Goal: Task Accomplishment & Management: Use online tool/utility

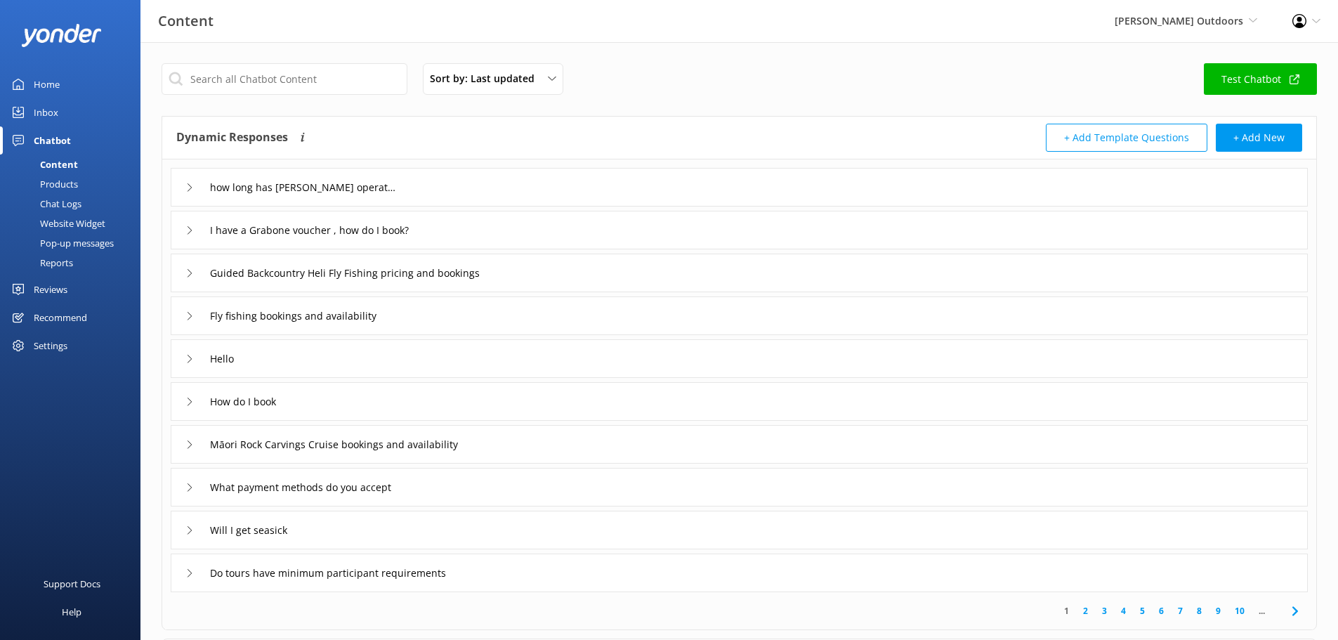
click at [48, 107] on div "Inbox" at bounding box center [46, 112] width 25 height 28
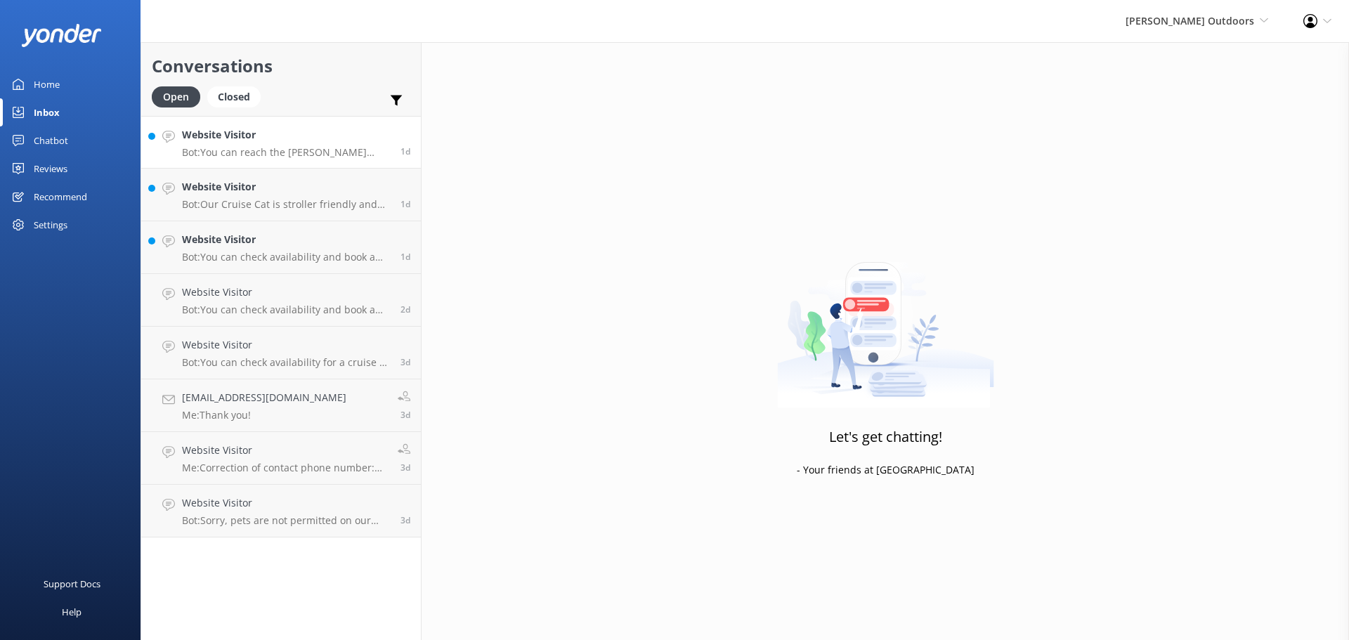
click at [266, 139] on h4 "Website Visitor" at bounding box center [286, 134] width 208 height 15
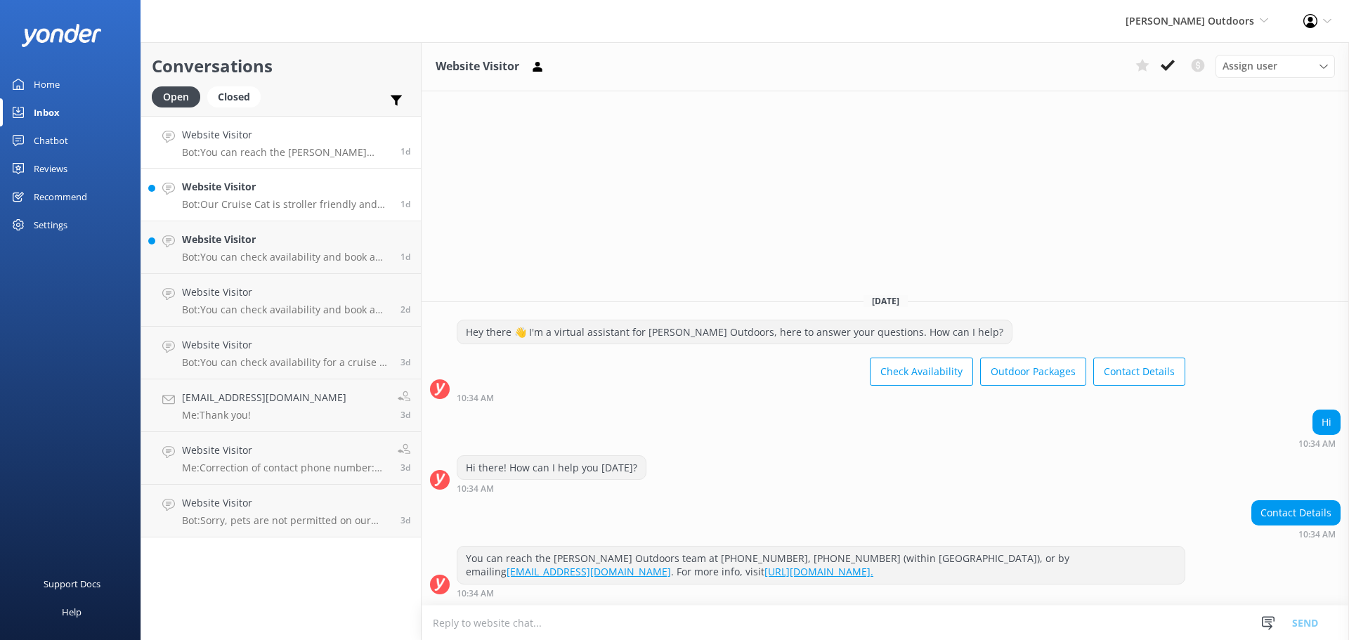
click at [310, 193] on h4 "Website Visitor" at bounding box center [286, 186] width 208 height 15
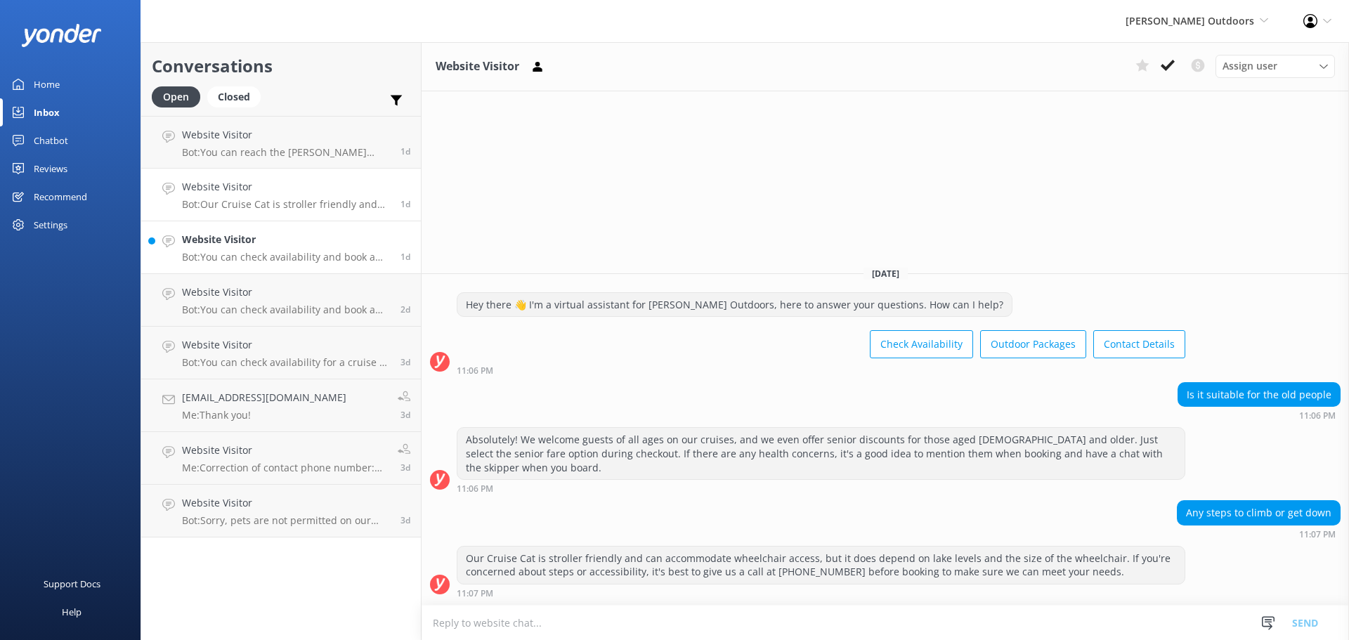
click at [314, 254] on p "Bot: You can check availability and book a cruise to the Māori Rock Carvings di…" at bounding box center [286, 257] width 208 height 13
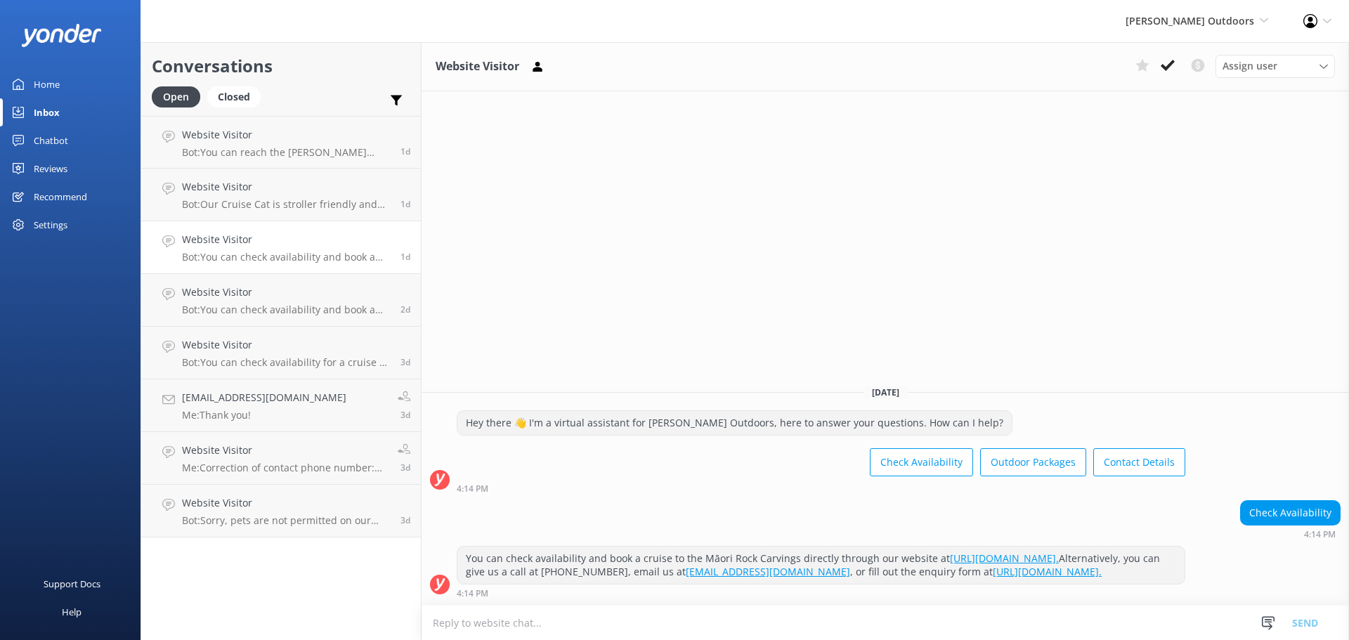
click at [55, 136] on div "Chatbot" at bounding box center [51, 140] width 34 height 28
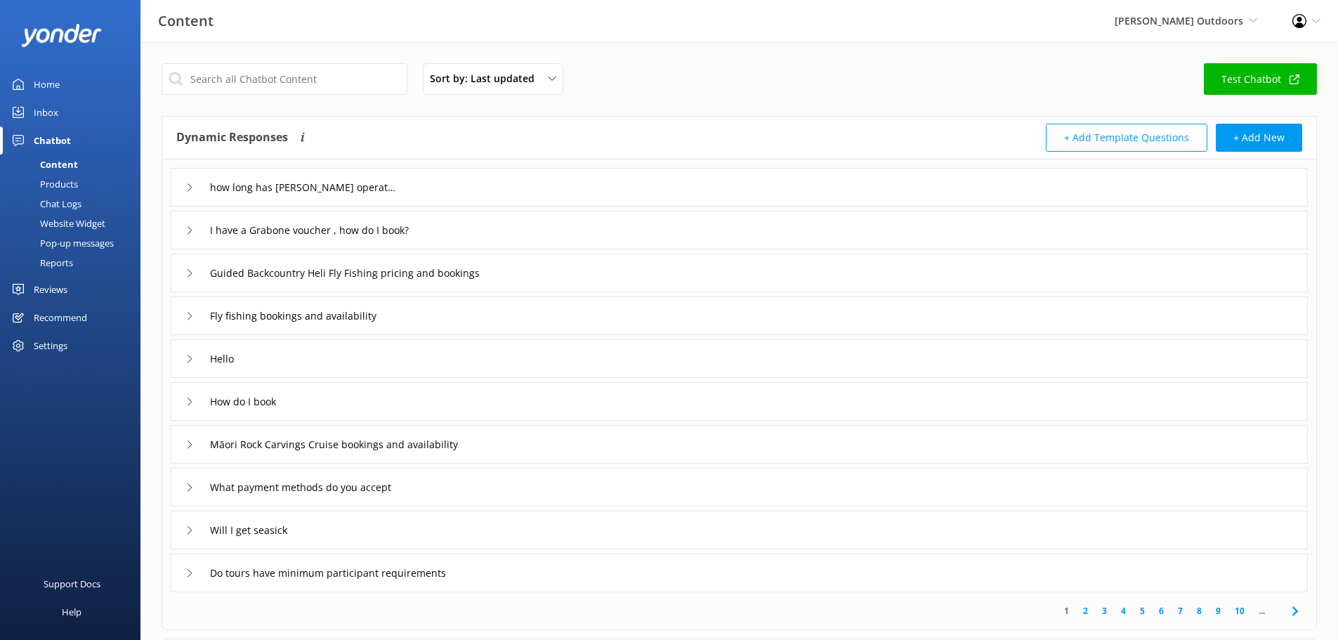
click at [60, 200] on div "Chat Logs" at bounding box center [44, 204] width 73 height 20
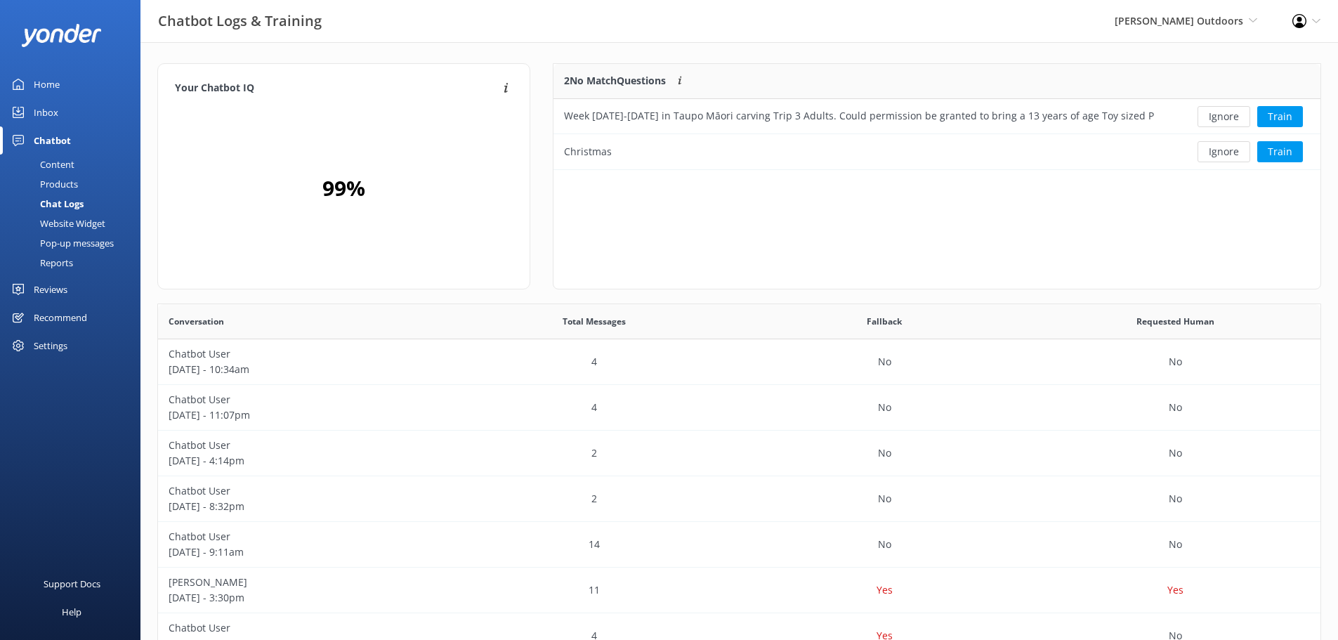
scroll to position [96, 757]
click at [44, 110] on div "Inbox" at bounding box center [46, 112] width 25 height 28
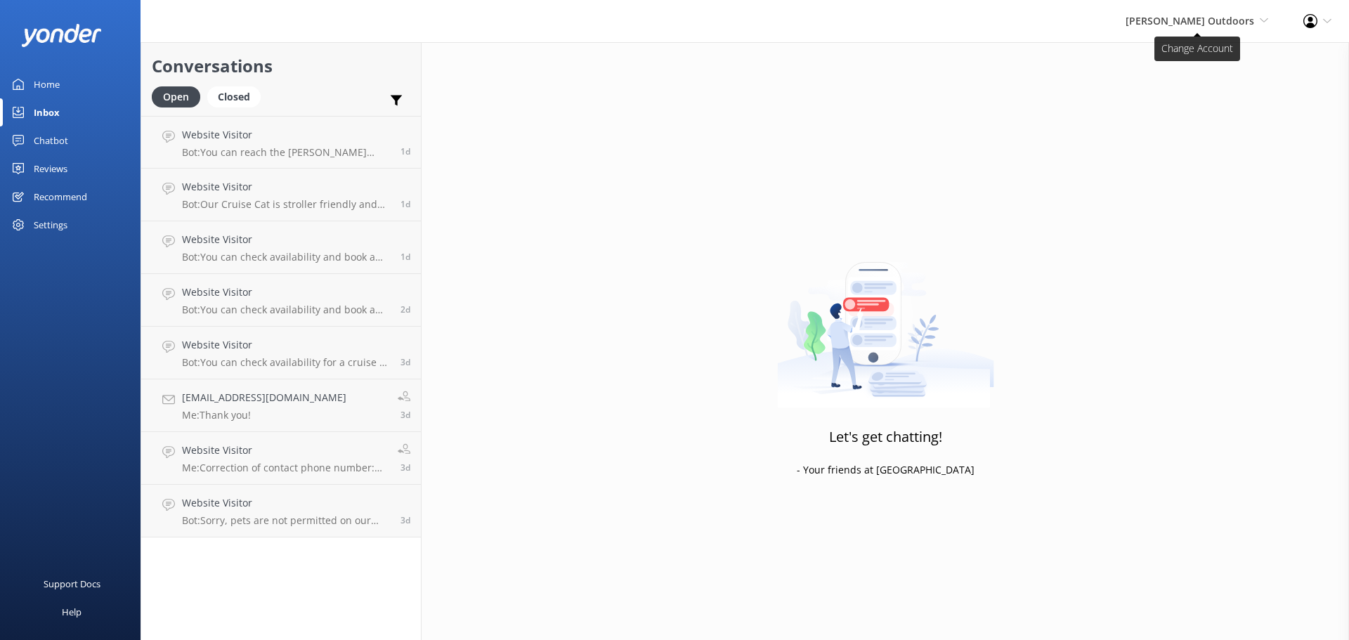
click at [1236, 21] on span "[PERSON_NAME] Outdoors" at bounding box center [1190, 20] width 129 height 13
click at [1200, 88] on link "Taupō Parasail" at bounding box center [1216, 94] width 141 height 34
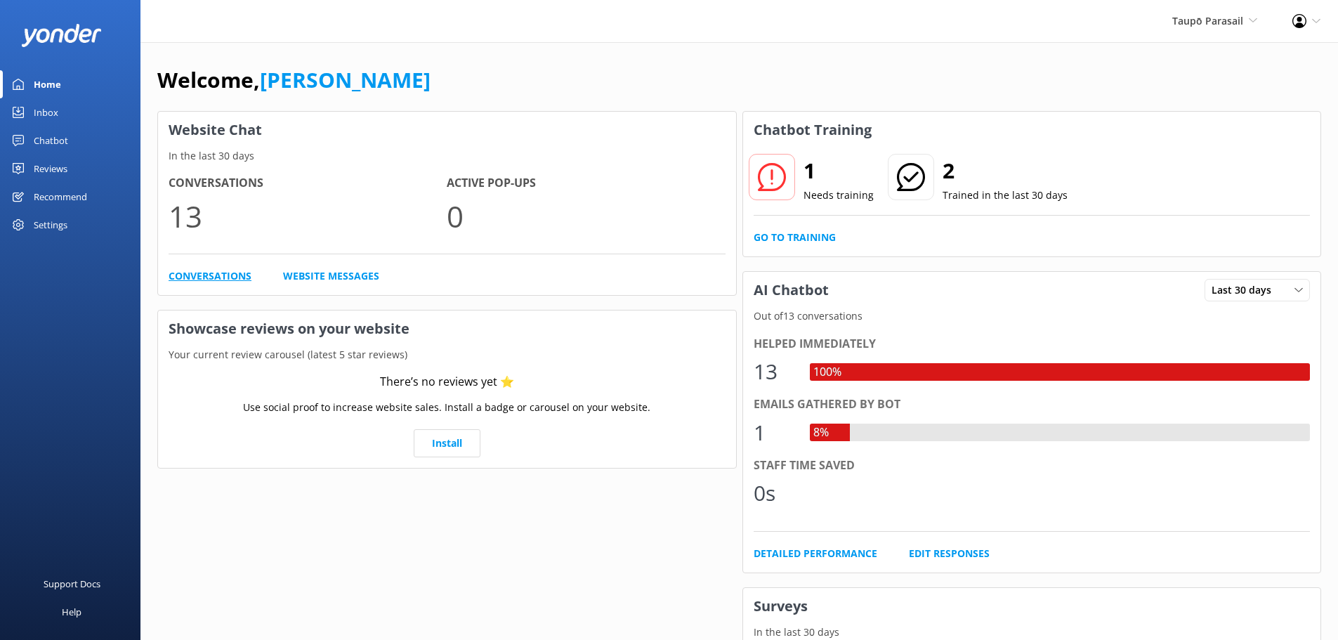
click at [234, 274] on link "Conversations" at bounding box center [210, 275] width 83 height 15
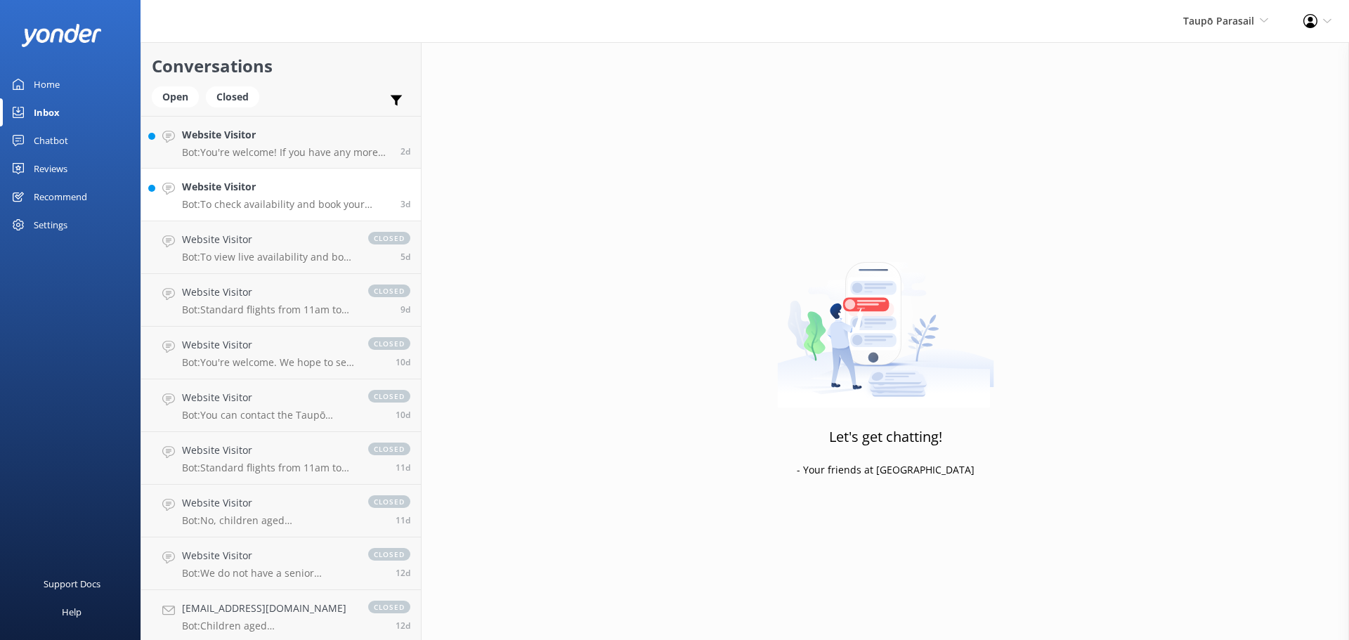
click at [261, 202] on p "Bot: To check availability and book your Parasail flight, please visit [URL][DO…" at bounding box center [286, 204] width 208 height 13
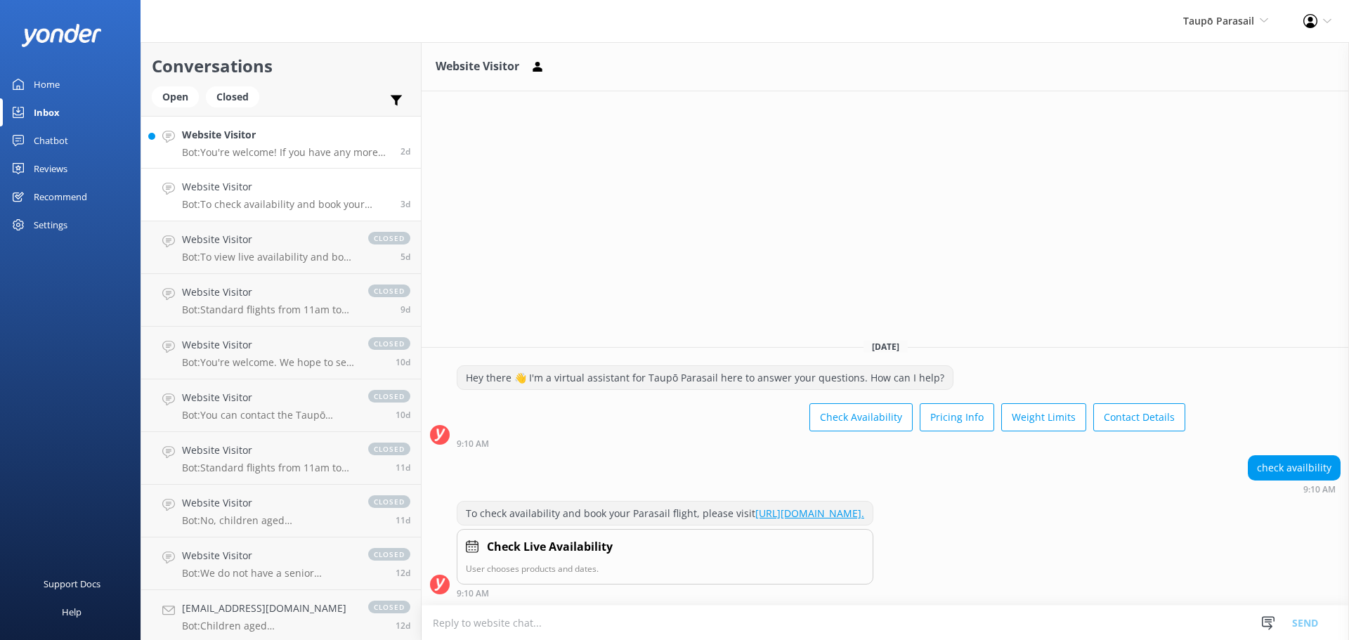
click at [252, 148] on p "Bot: You're welcome! If you have any more questions, feel free to ask." at bounding box center [286, 152] width 208 height 13
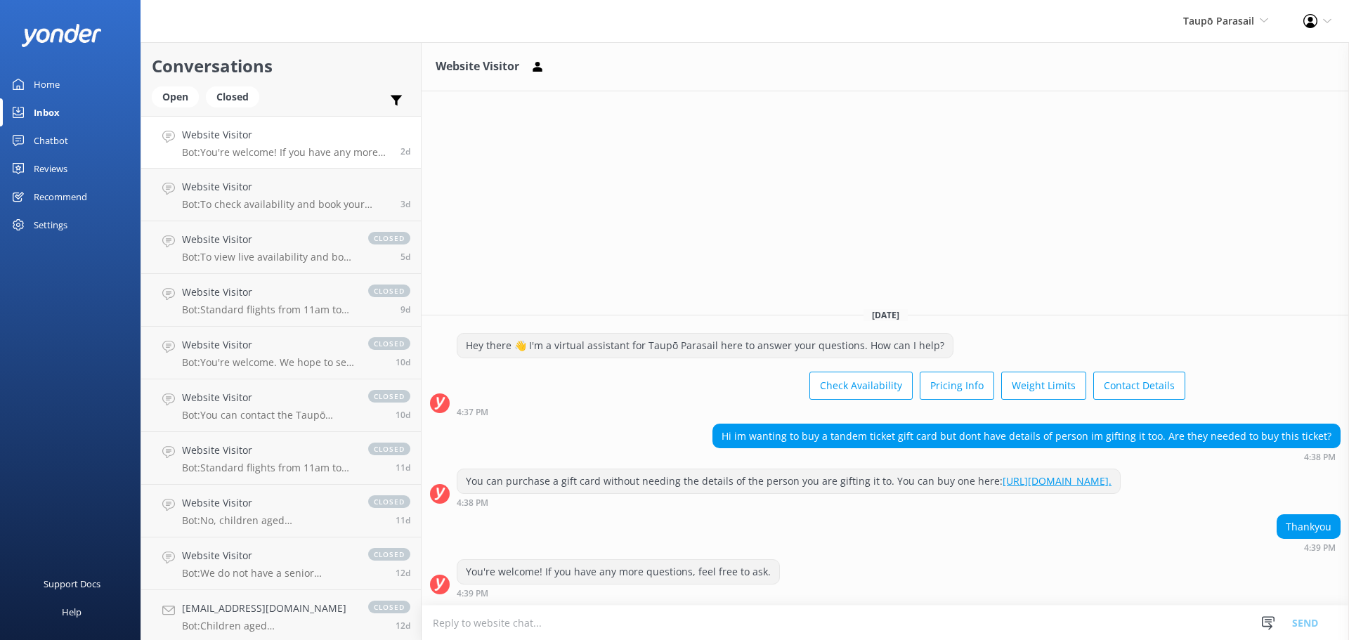
click at [49, 108] on div "Inbox" at bounding box center [47, 112] width 26 height 28
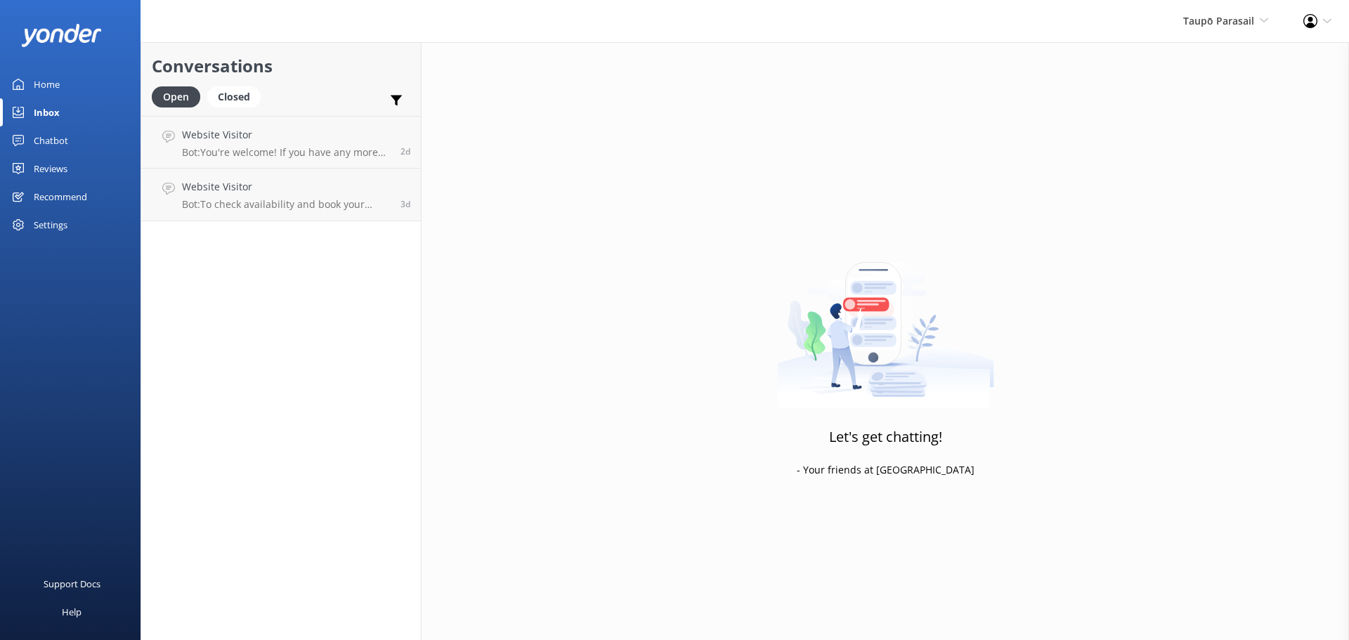
click at [49, 83] on div "Home" at bounding box center [47, 84] width 26 height 28
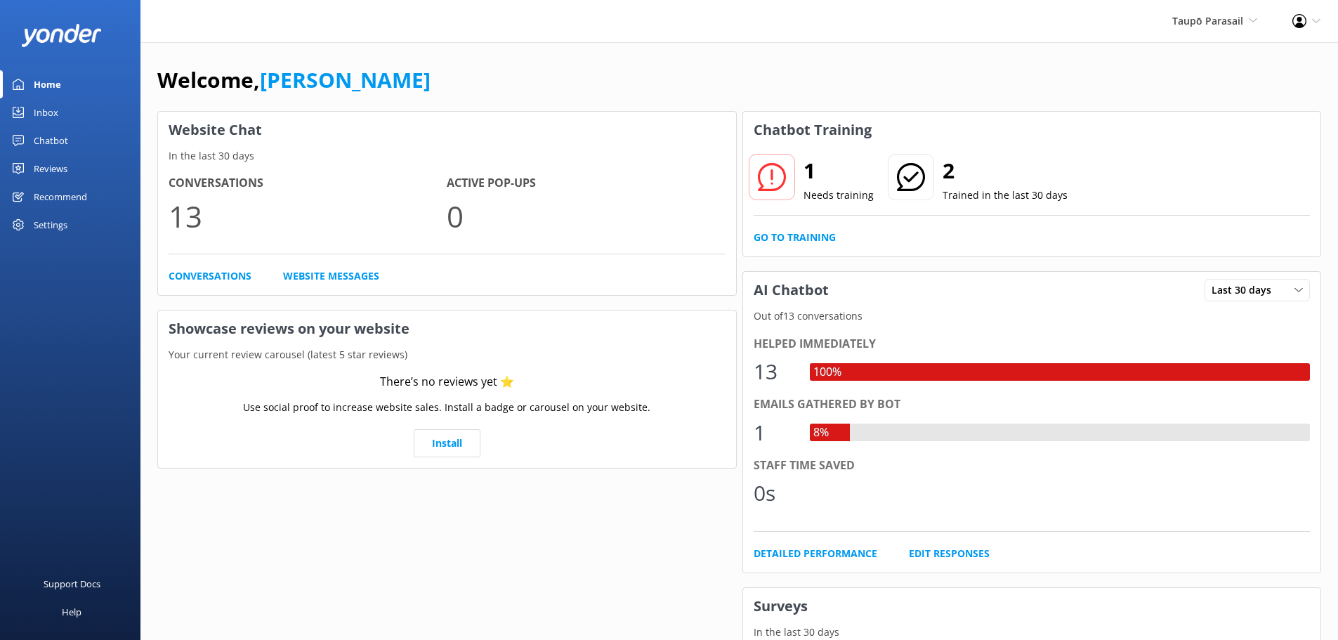
click at [775, 179] on icon at bounding box center [772, 177] width 28 height 28
click at [48, 136] on div "Chatbot" at bounding box center [51, 140] width 34 height 28
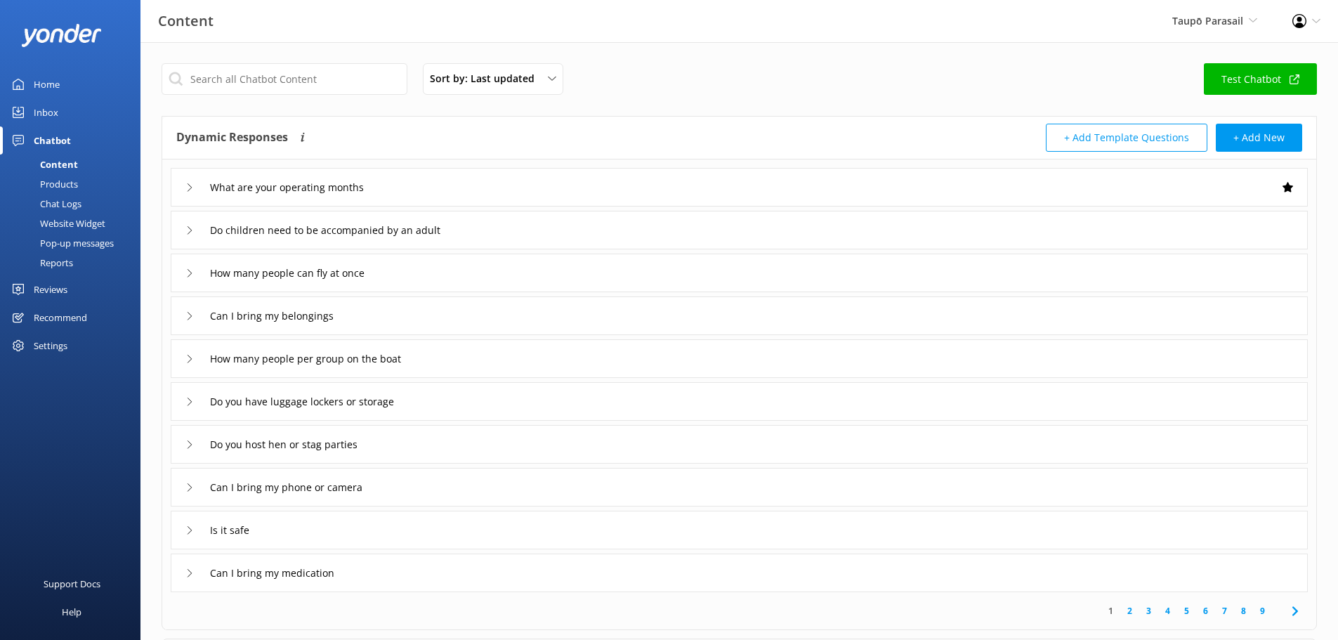
click at [59, 181] on div "Products" at bounding box center [43, 184] width 70 height 20
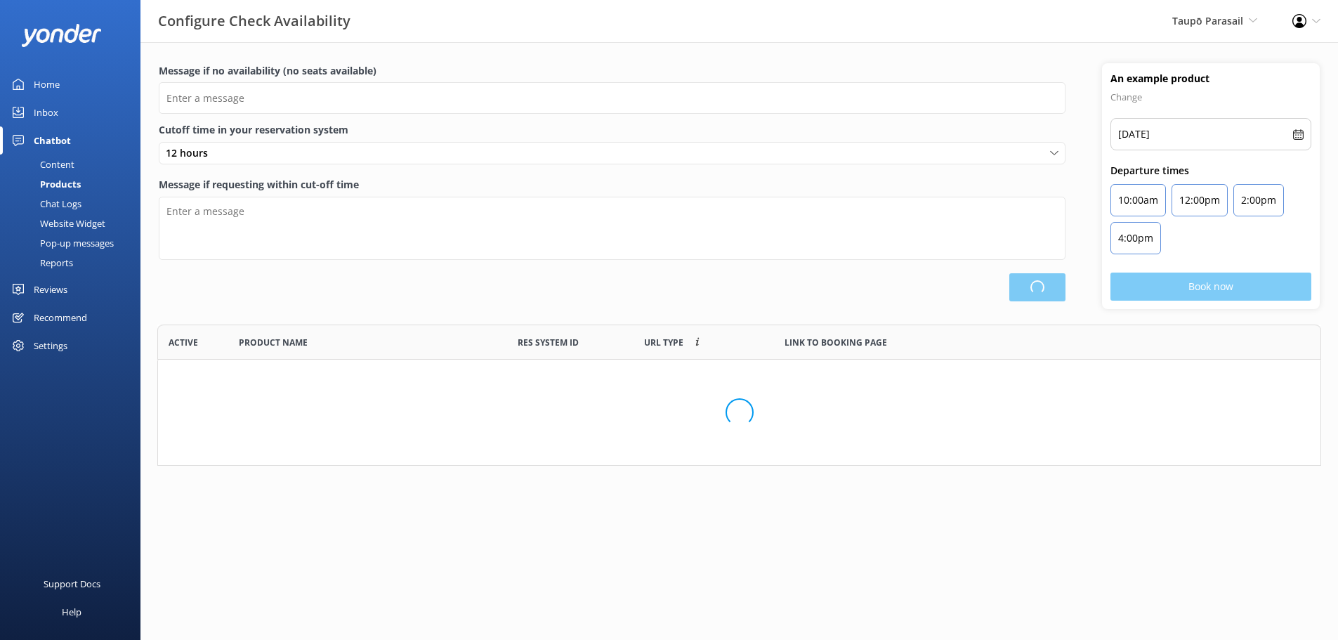
scroll to position [373, 1154]
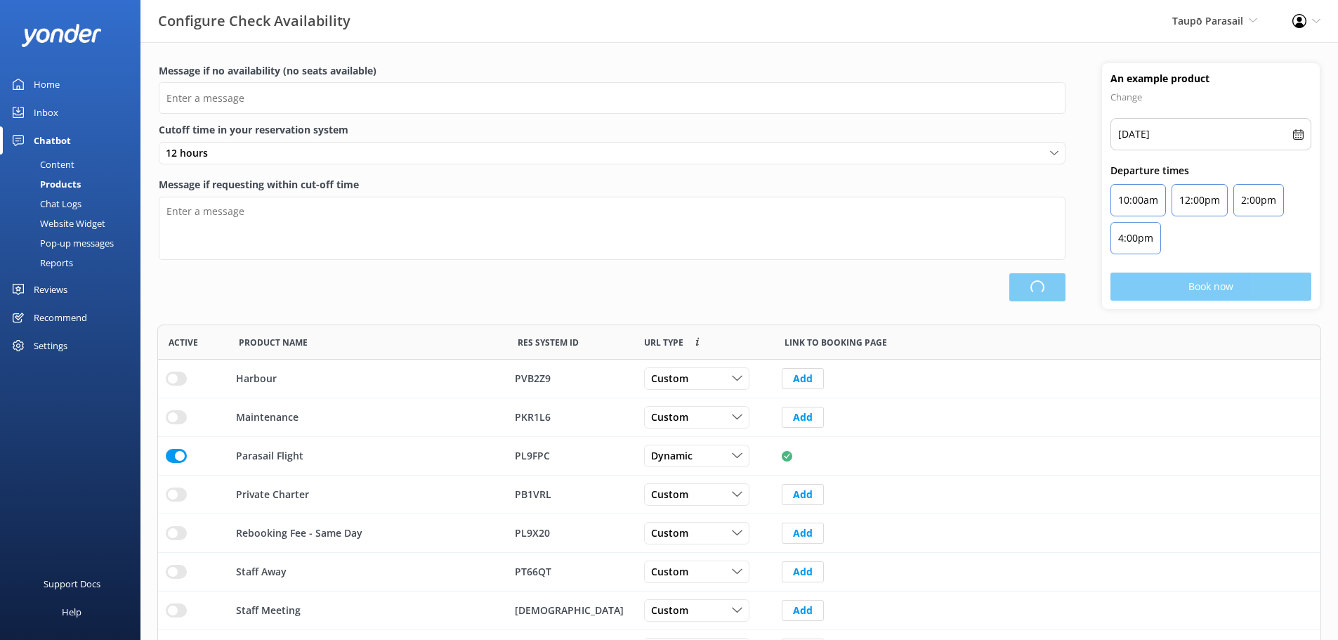
type input "There are no seats available, please check an alternative day"
type textarea "Our online booking system closes {hours} prior to departure. Please contact us …"
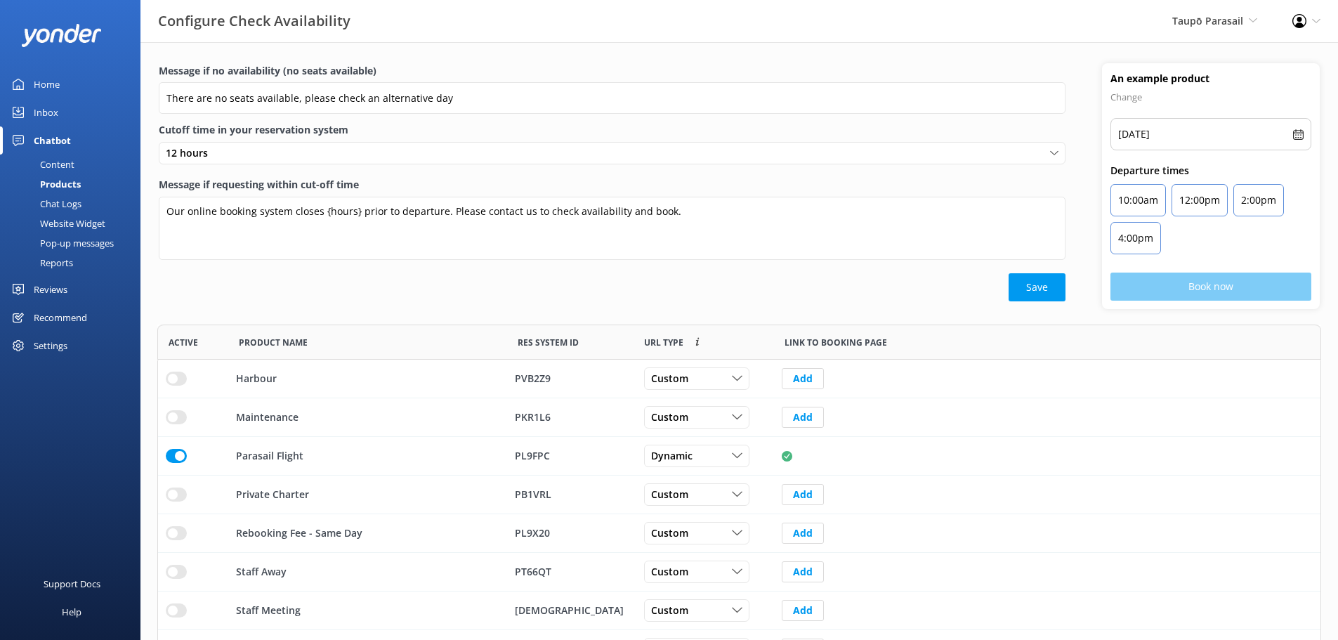
click at [57, 197] on div "Chat Logs" at bounding box center [44, 204] width 73 height 20
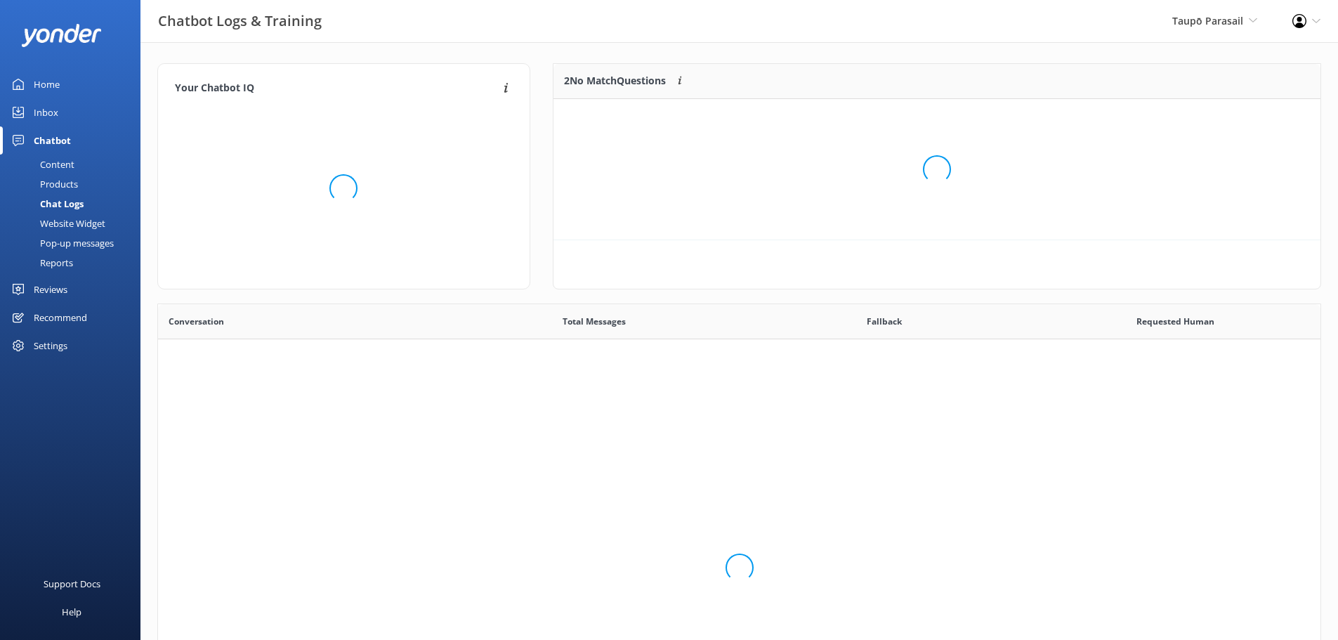
scroll to position [482, 1152]
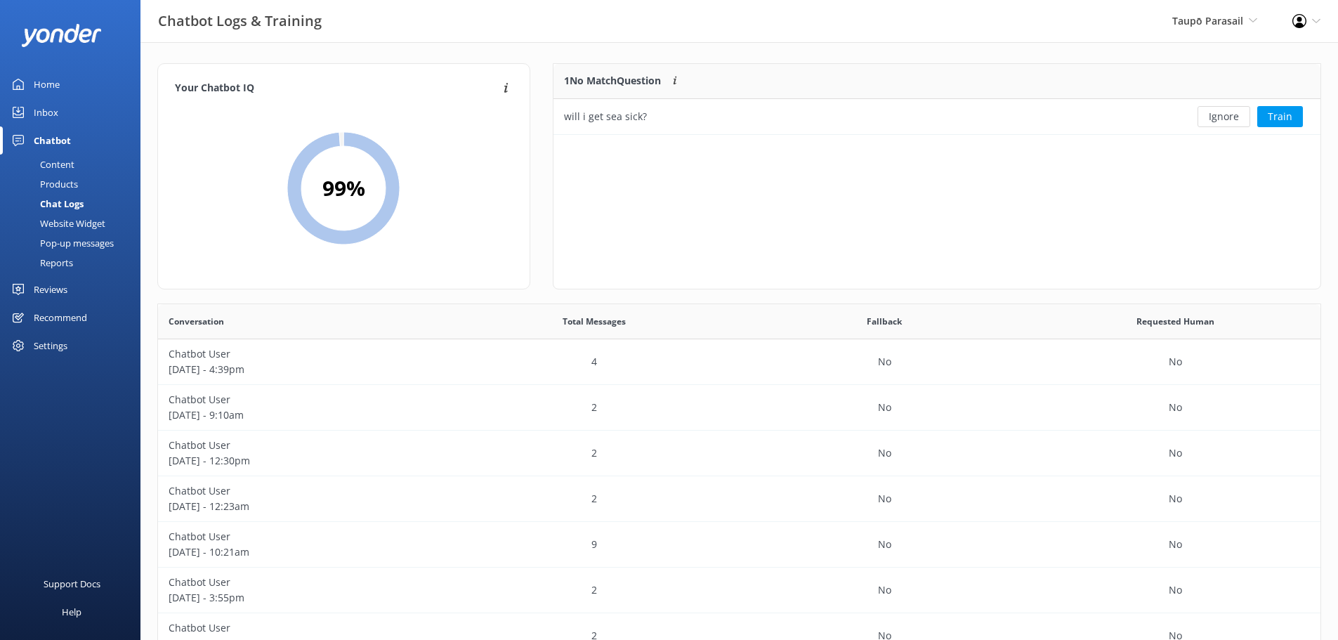
click at [56, 164] on div "Content" at bounding box center [41, 165] width 66 height 20
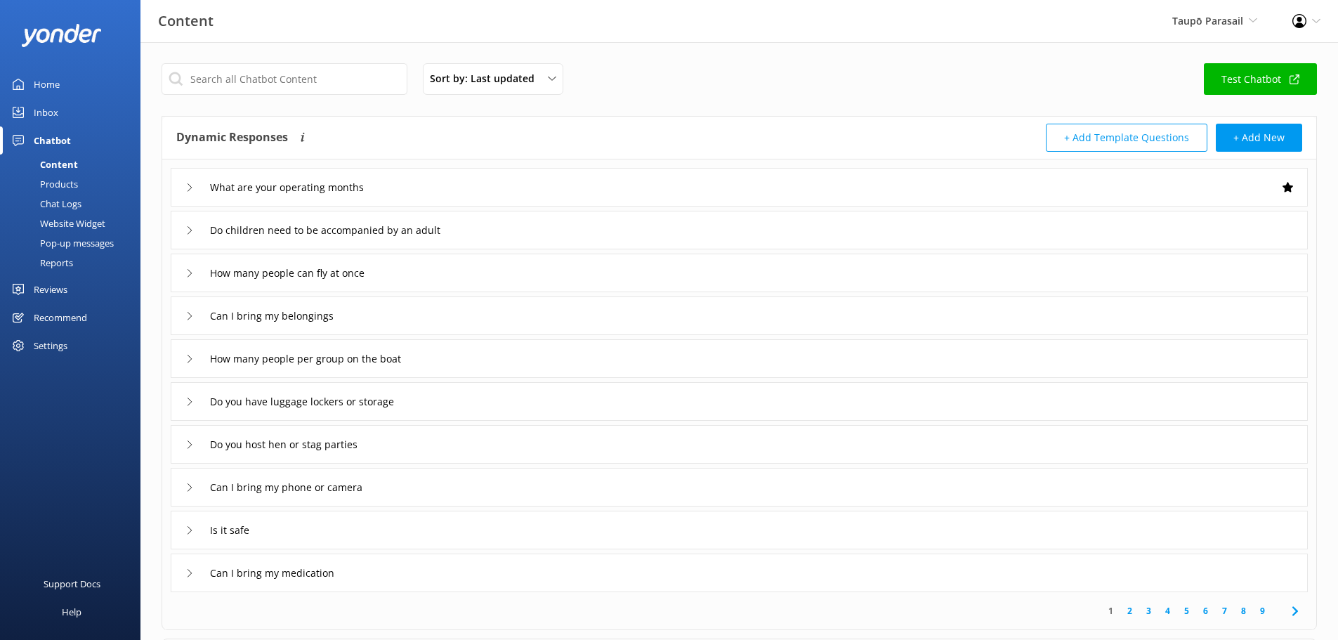
click at [57, 199] on div "Chat Logs" at bounding box center [44, 204] width 73 height 20
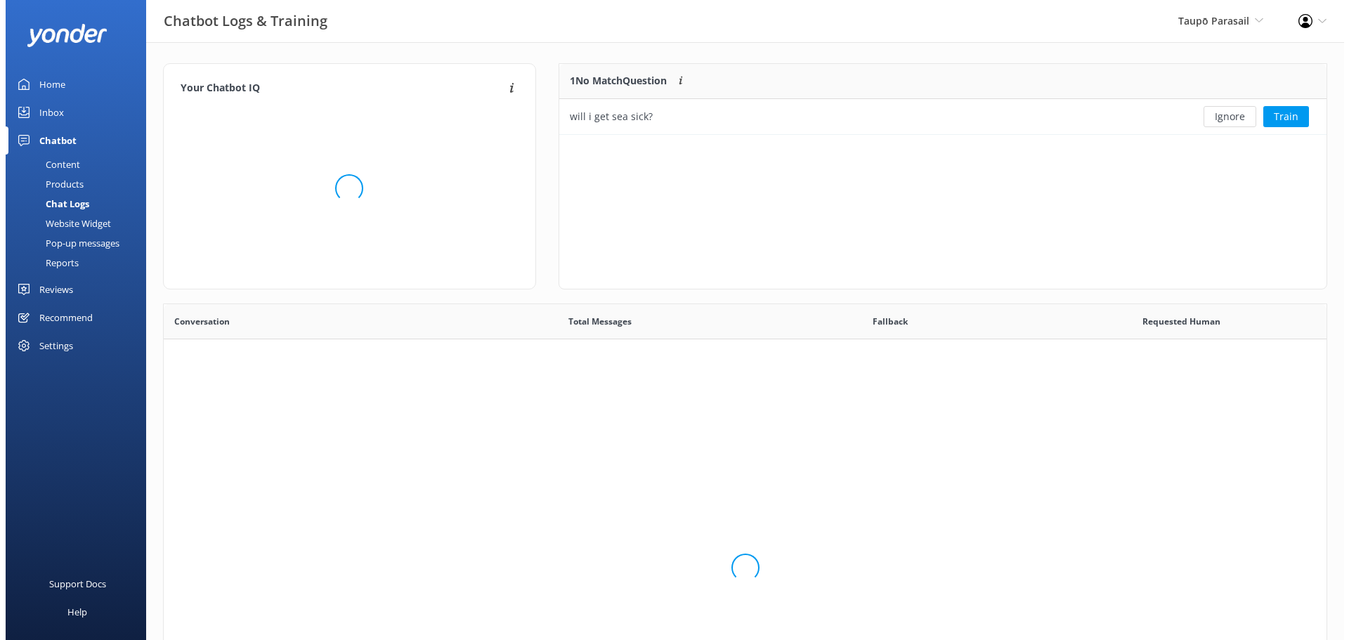
scroll to position [60, 757]
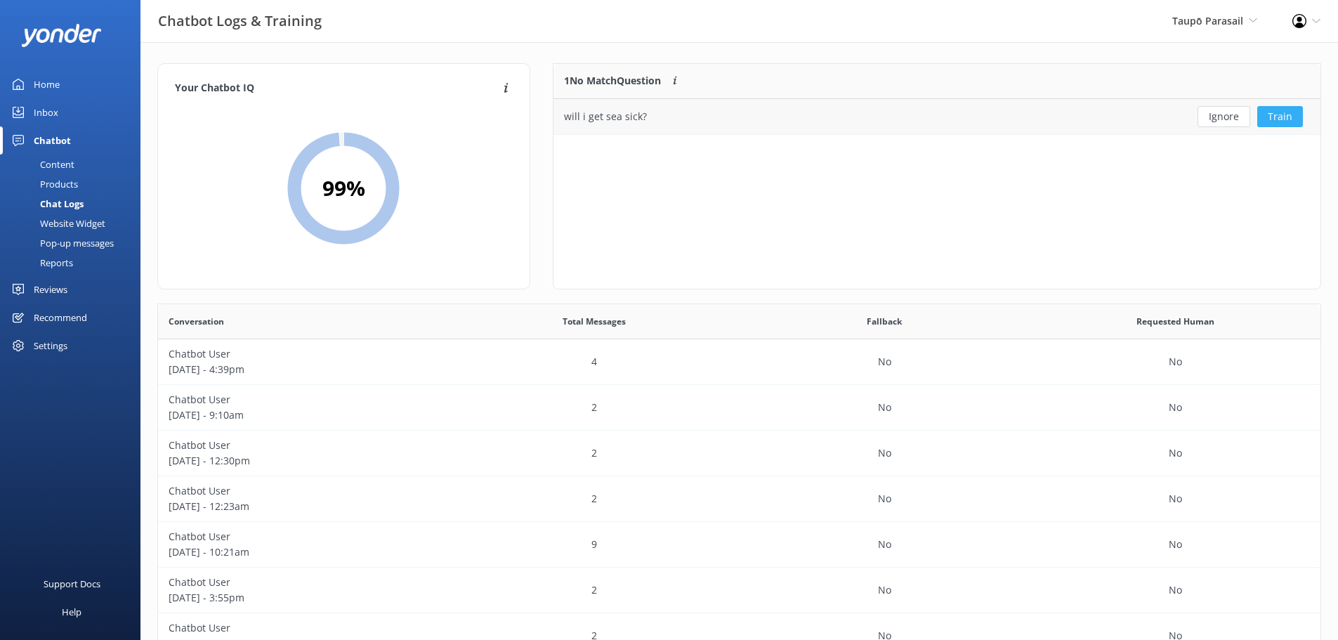
click at [1277, 118] on button "Train" at bounding box center [1281, 116] width 46 height 21
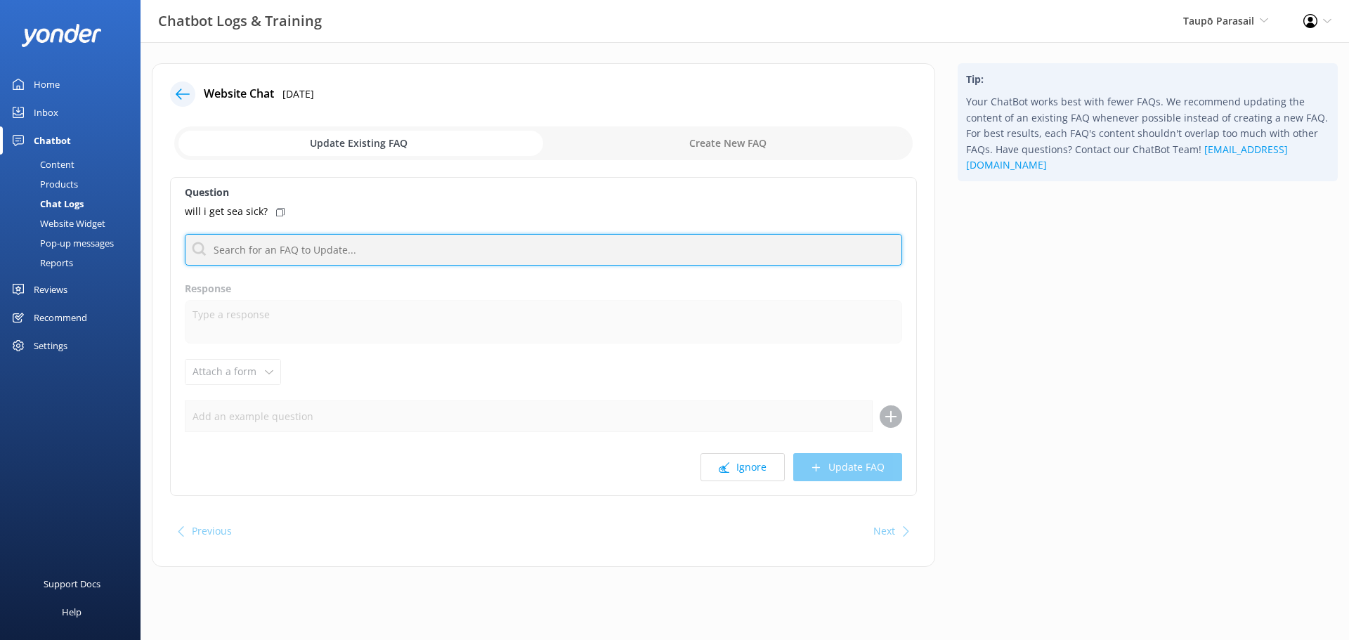
click at [369, 249] on input "text" at bounding box center [543, 250] width 717 height 32
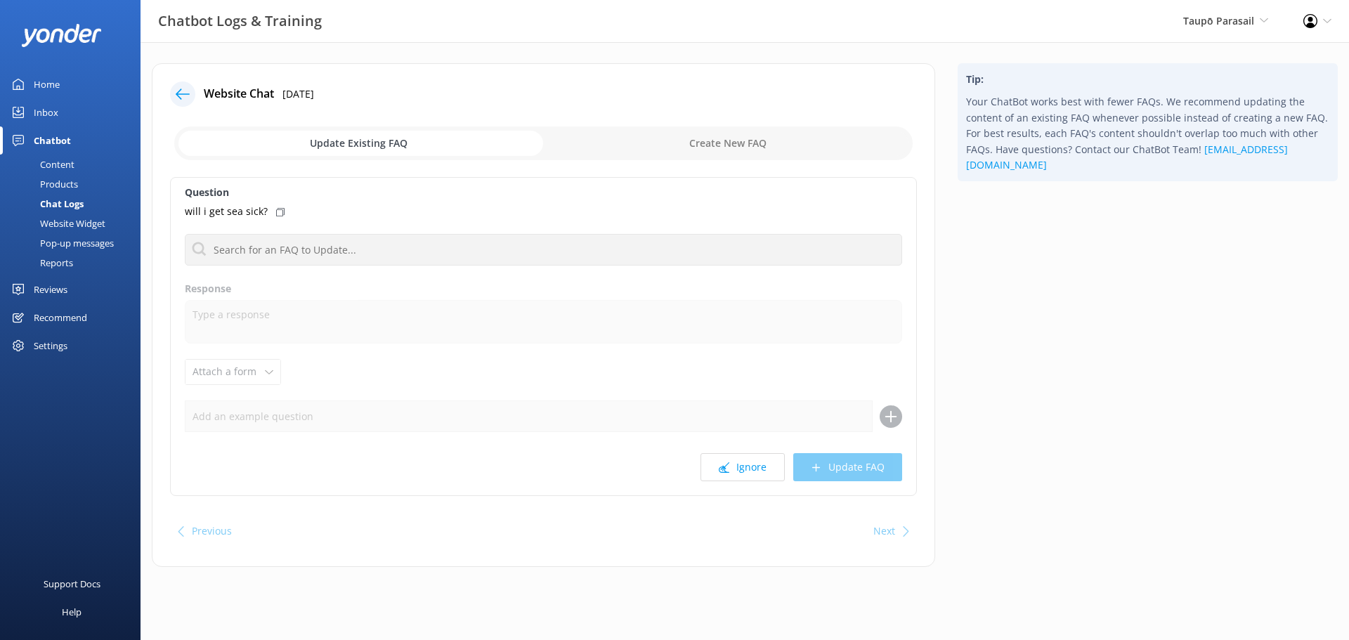
click at [407, 287] on label "Response" at bounding box center [543, 288] width 717 height 15
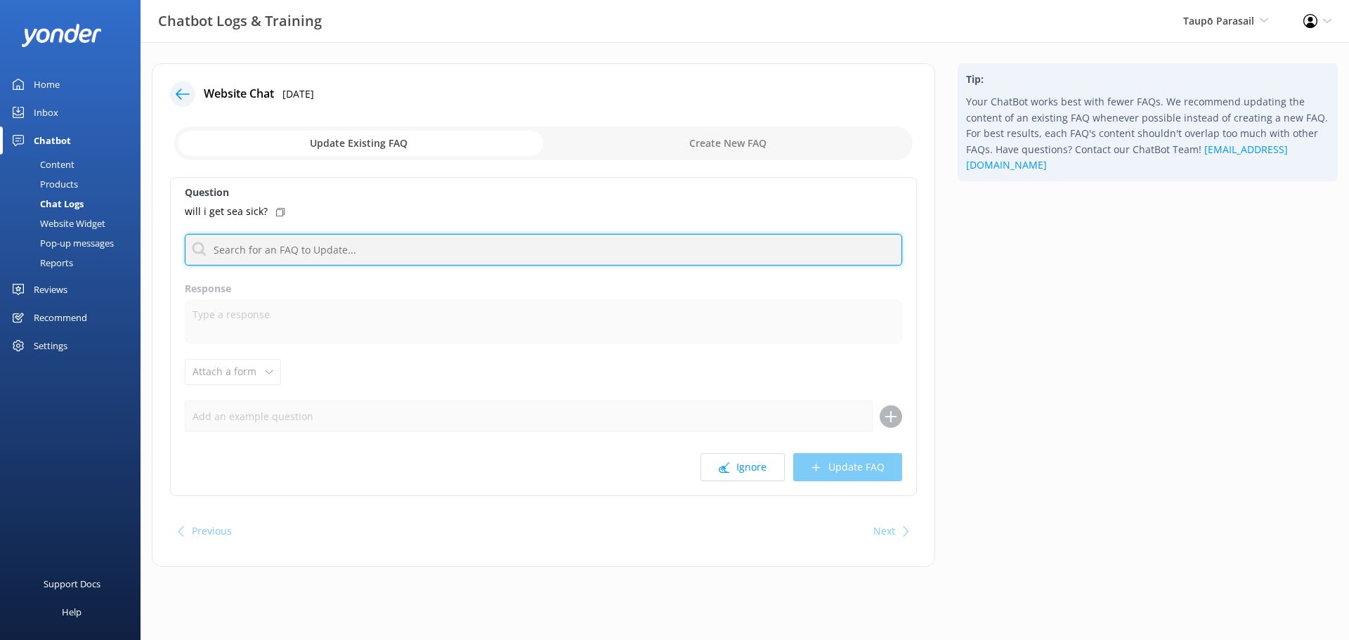
click at [370, 251] on input "text" at bounding box center [543, 250] width 717 height 32
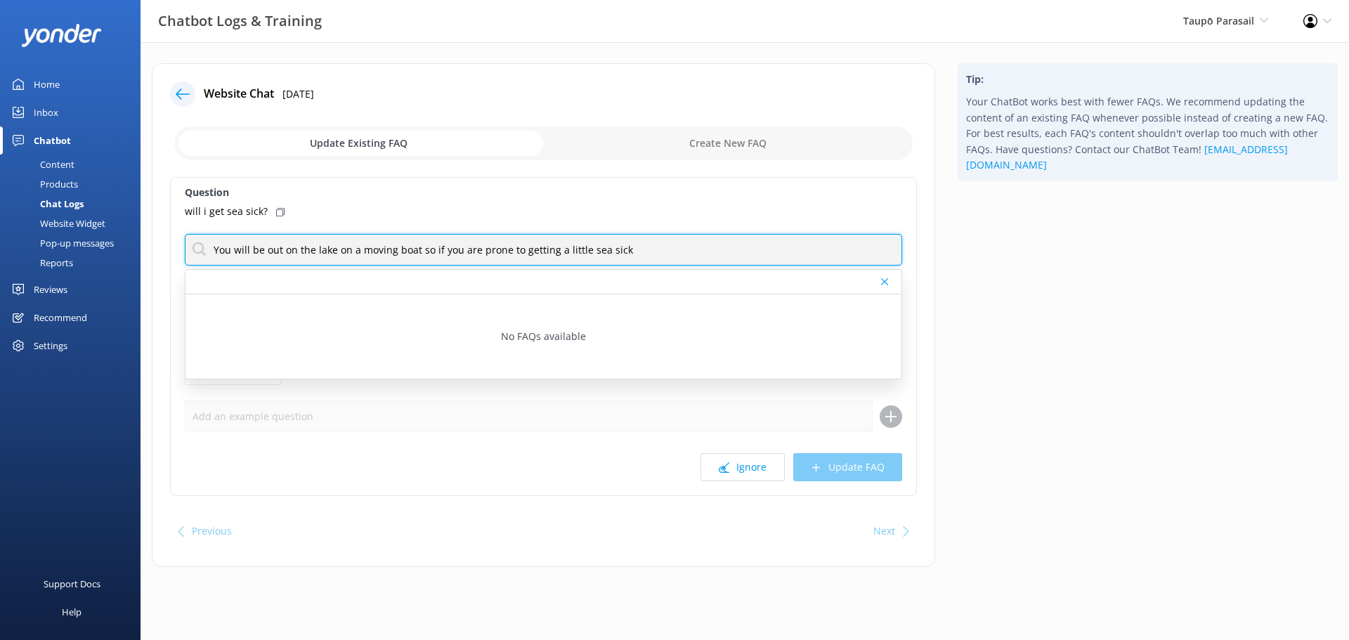
type input "You will be out on the lake on a moving boat so if you are prone to getting a l…"
